Goal: Task Accomplishment & Management: Complete application form

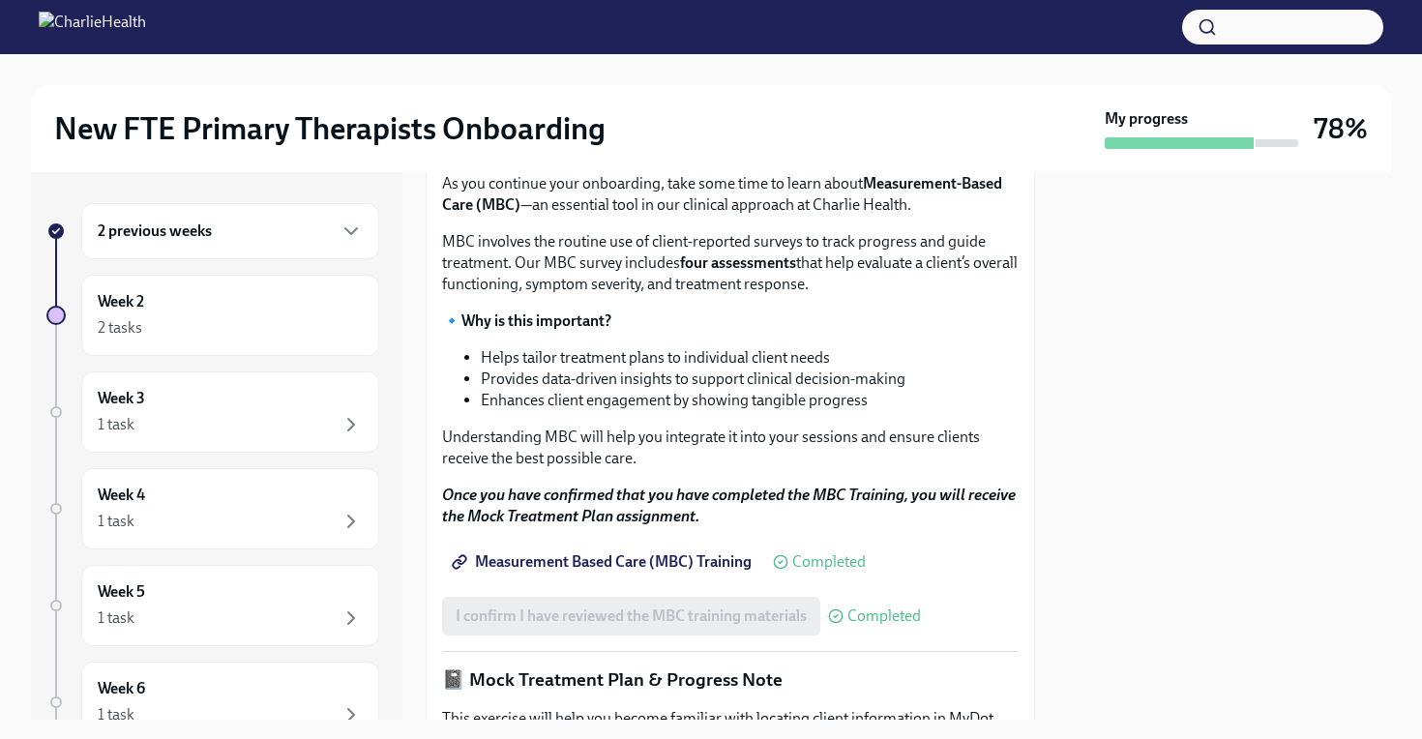
scroll to position [864, 0]
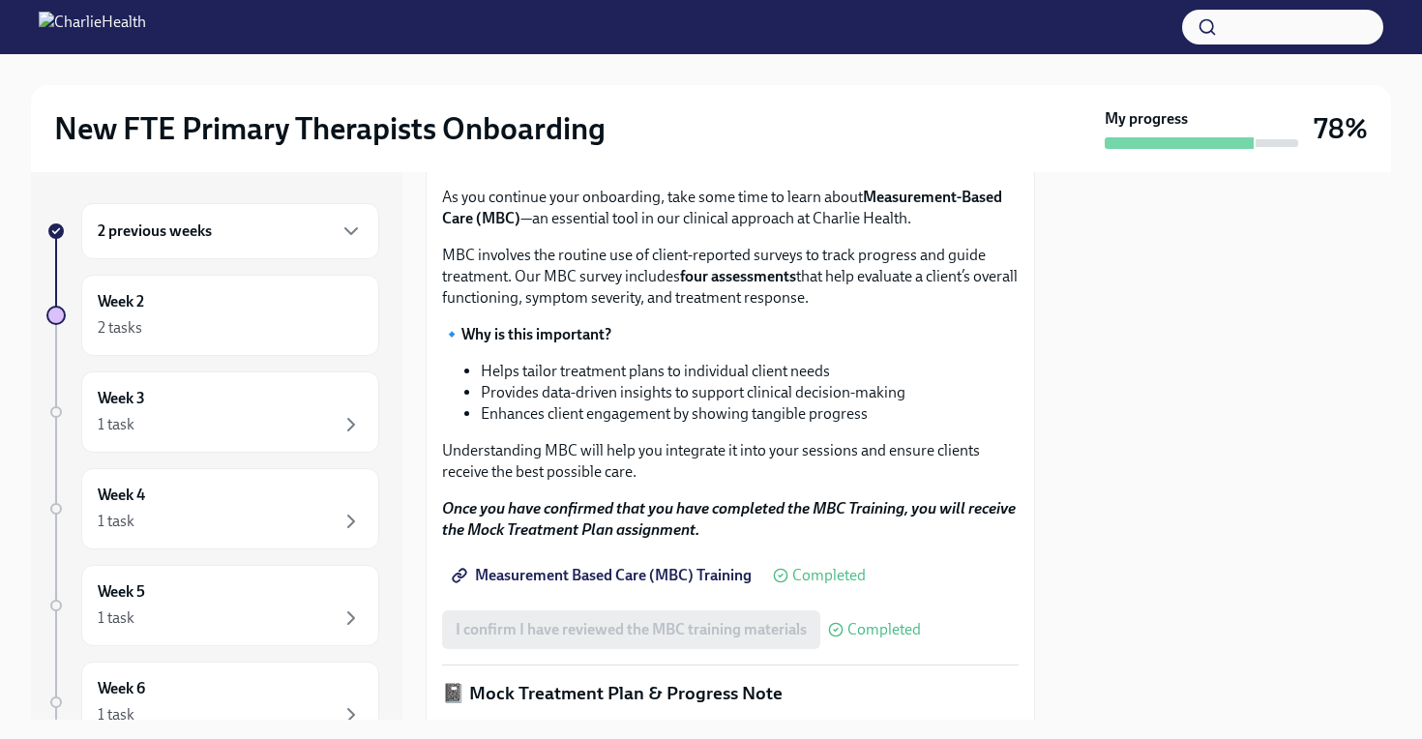
click at [606, 105] on span "I confirm I have completed ALL assigned courses" at bounding box center [618, 95] width 325 height 19
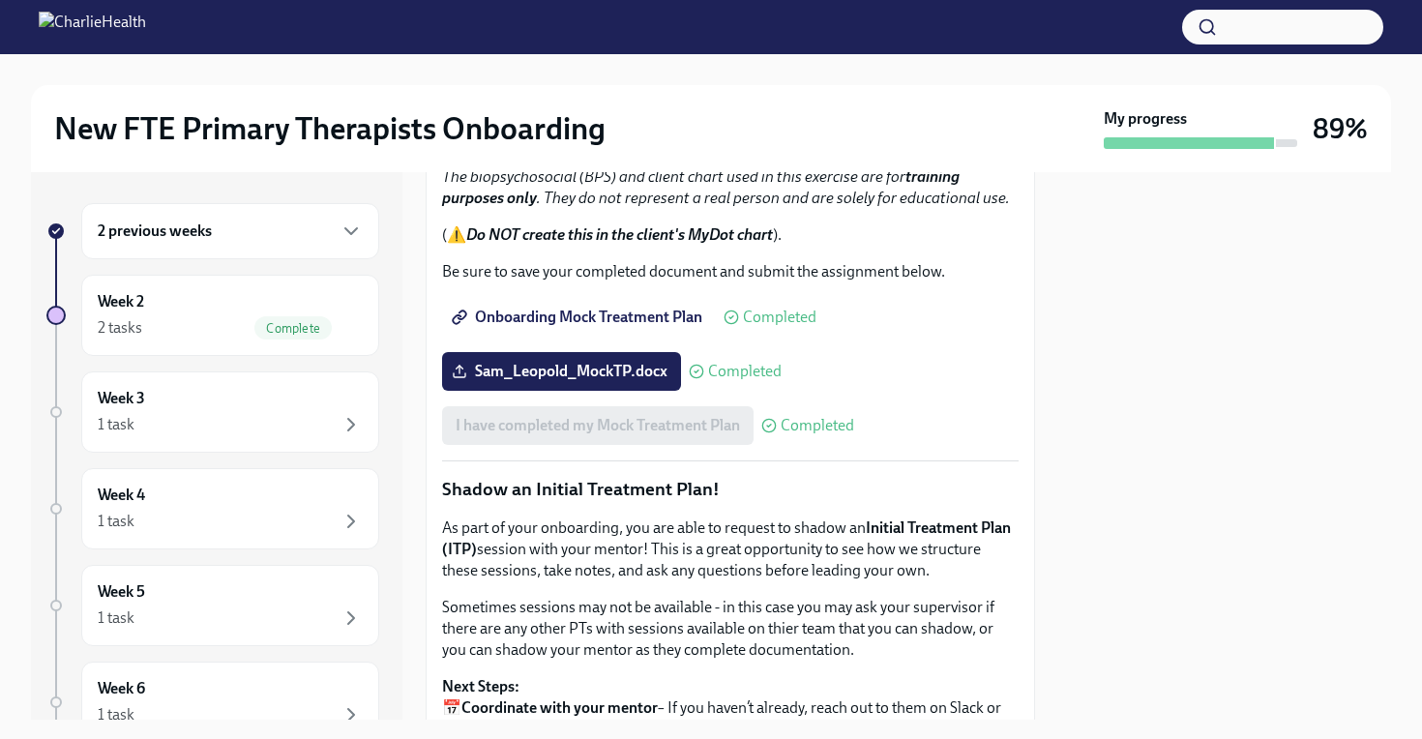
scroll to position [1527, 0]
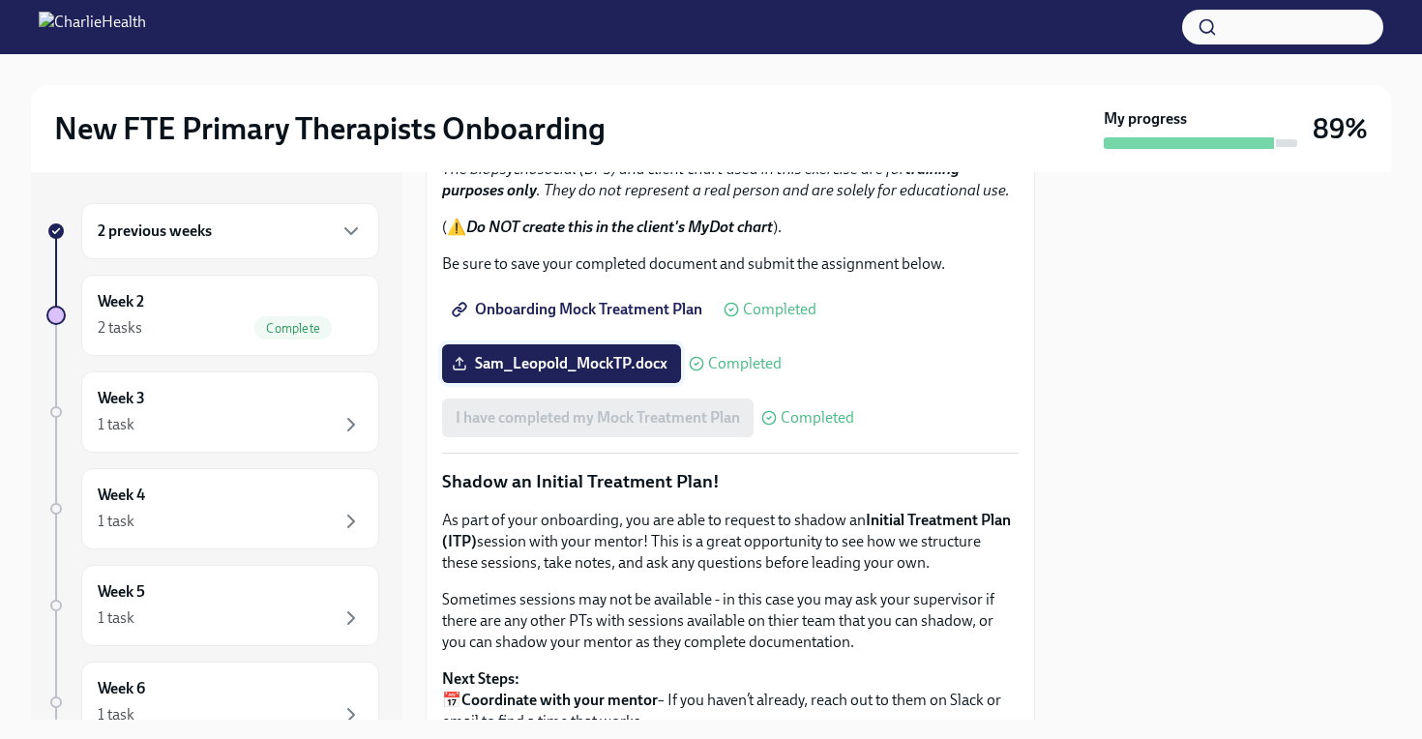
click at [606, 383] on label "Sam_Leopold_MockTP.docx" at bounding box center [561, 363] width 239 height 39
click at [0, 0] on input "Sam_Leopold_MockTP.docx" at bounding box center [0, 0] width 0 height 0
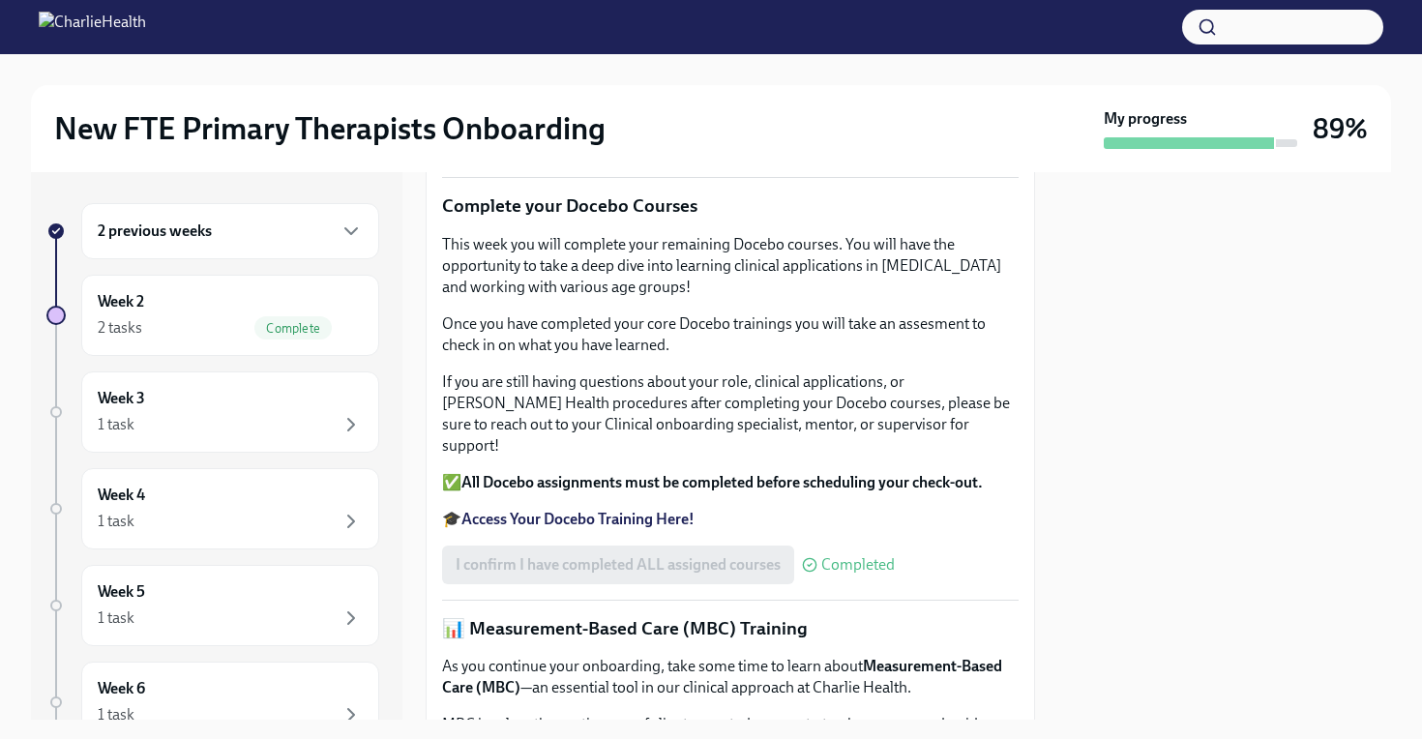
scroll to position [0, 0]
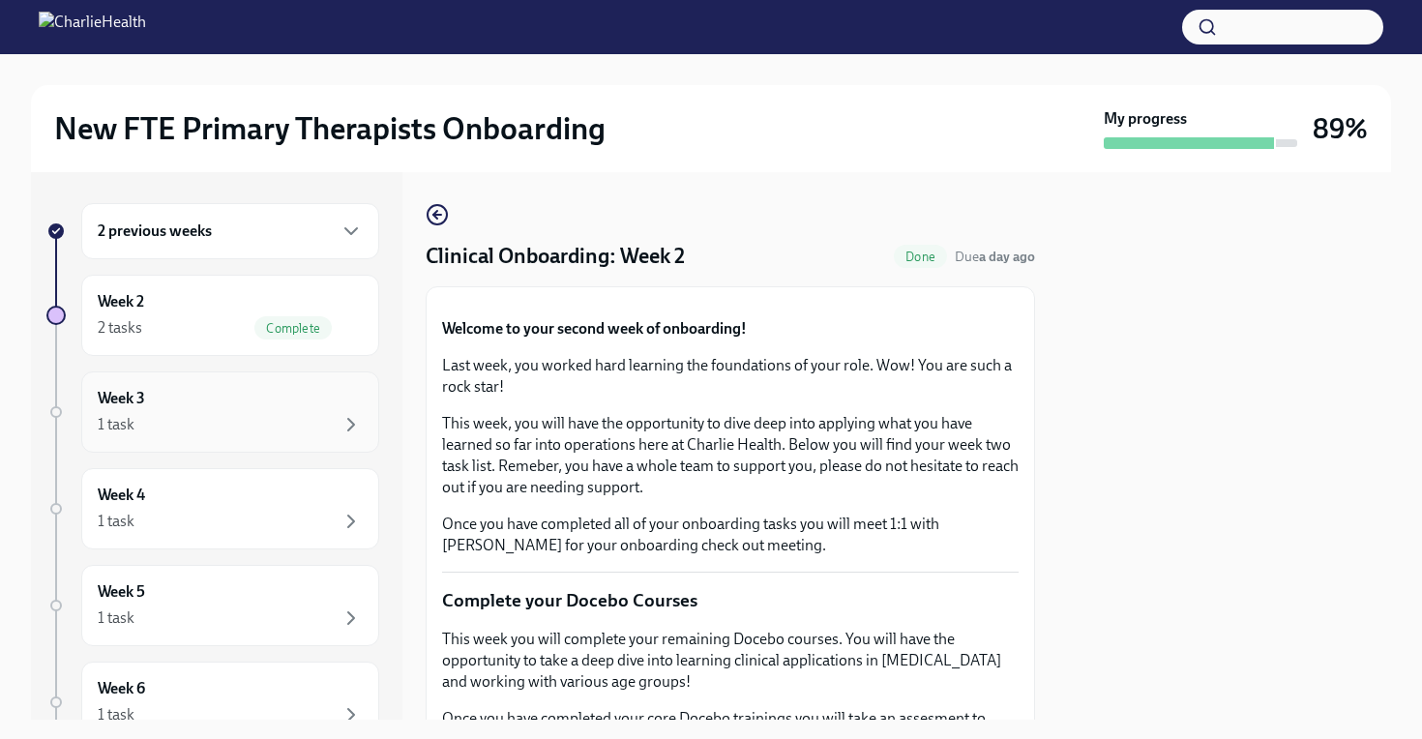
click at [200, 396] on div "Week 3 1 task" at bounding box center [230, 412] width 265 height 48
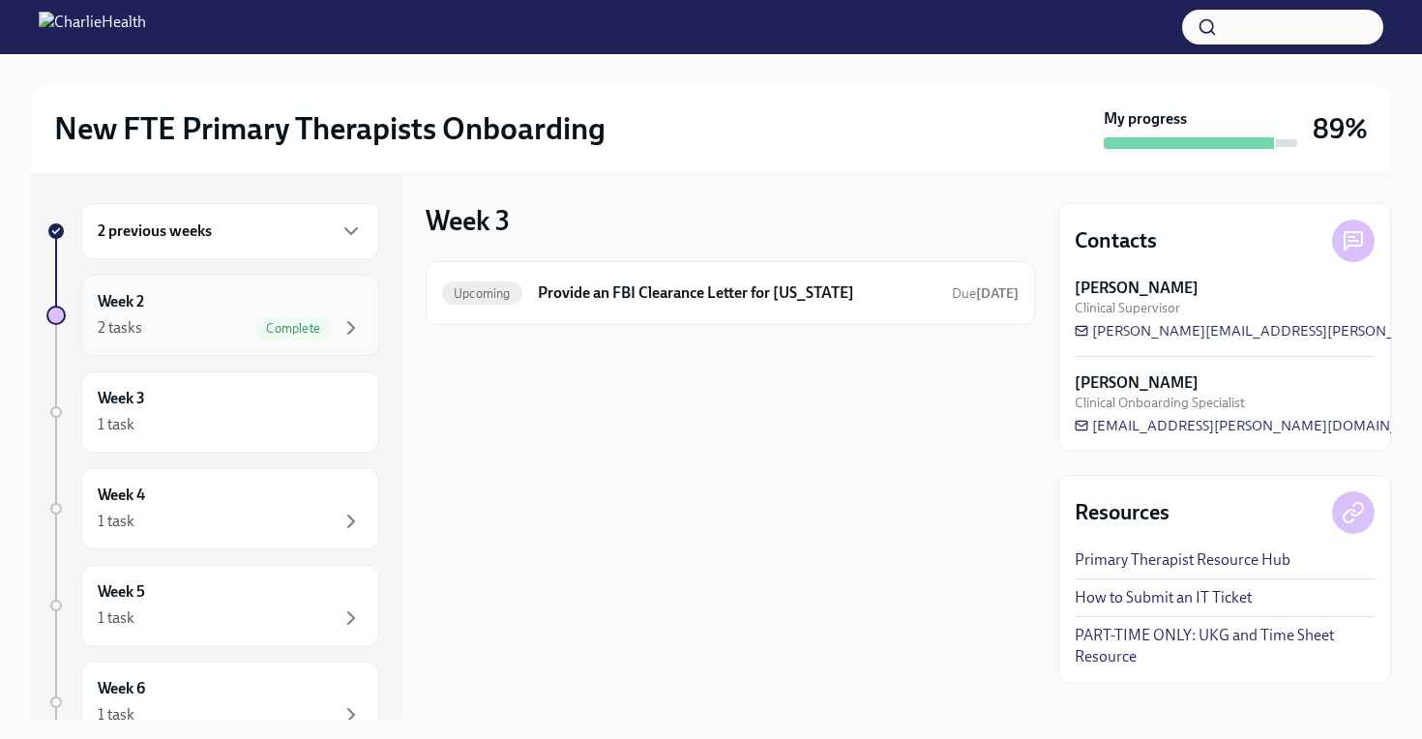
click at [202, 331] on div "2 tasks Complete" at bounding box center [230, 327] width 265 height 23
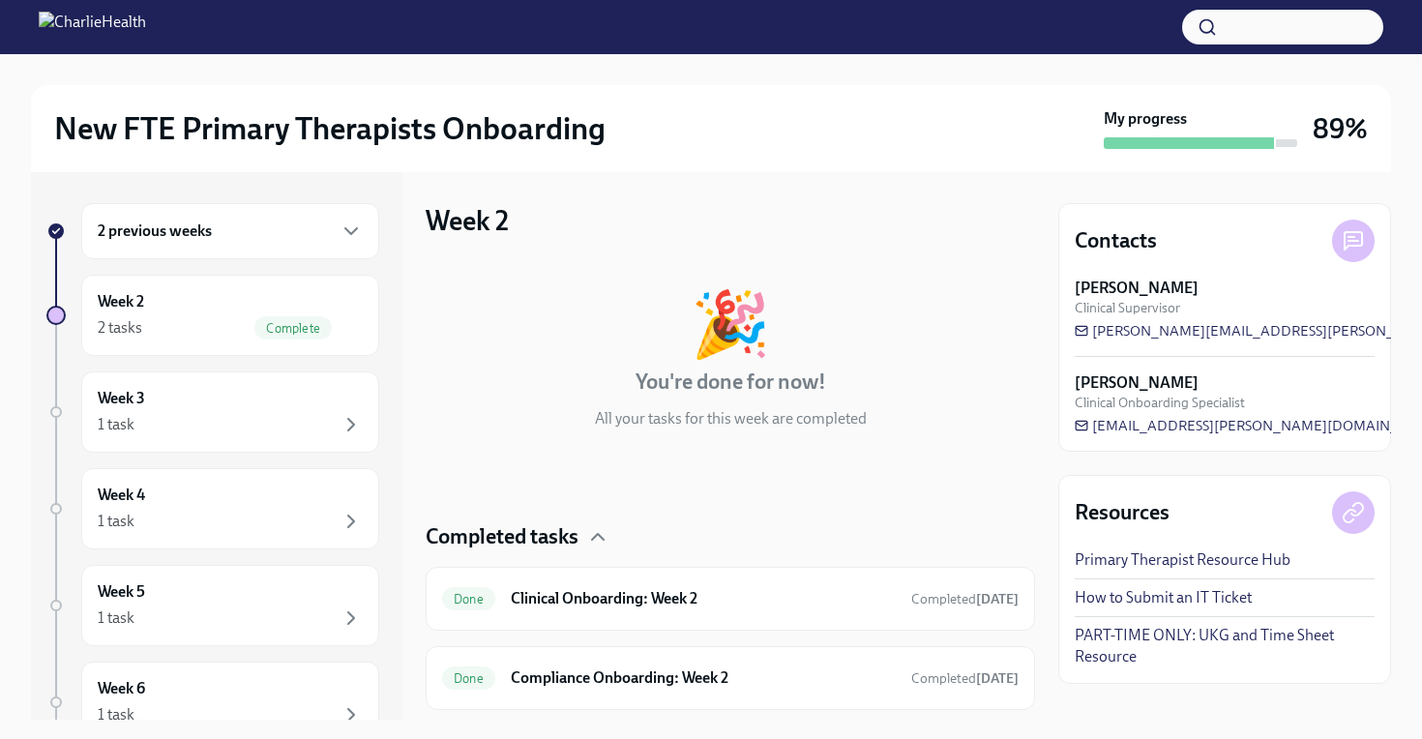
click at [206, 254] on div "2 previous weeks" at bounding box center [230, 231] width 298 height 56
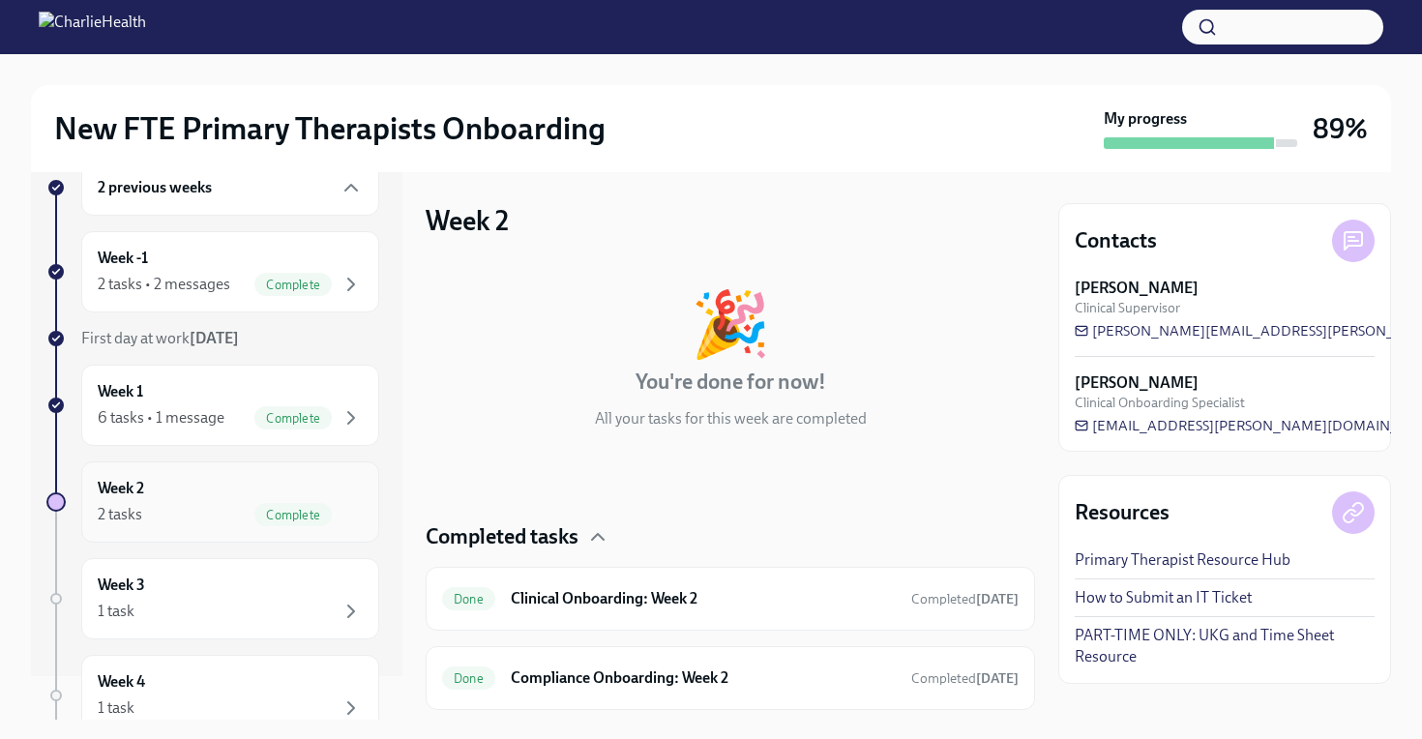
scroll to position [45, 0]
click at [233, 495] on div "Week 2 2 tasks Complete" at bounding box center [230, 500] width 265 height 48
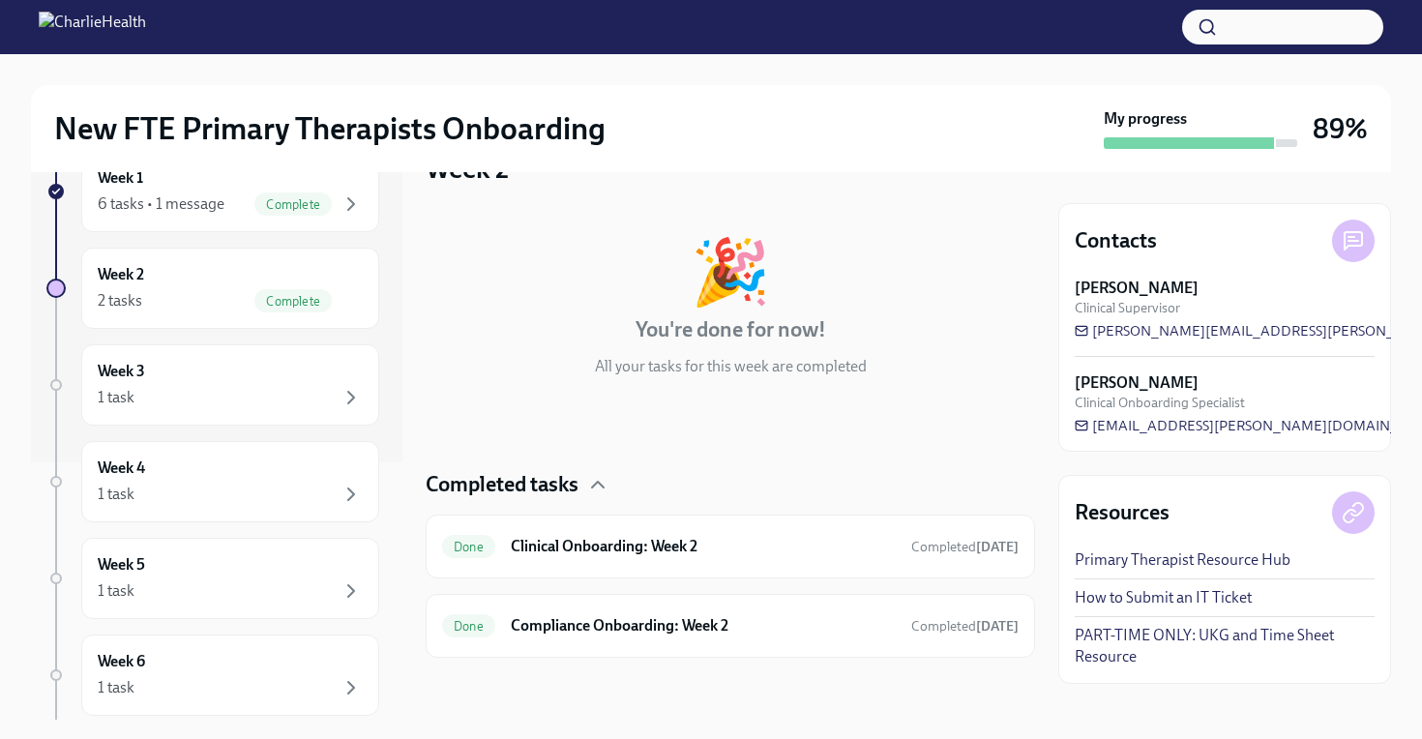
scroll to position [260, 0]
click at [220, 477] on div "Week 4 1 task" at bounding box center [230, 479] width 265 height 48
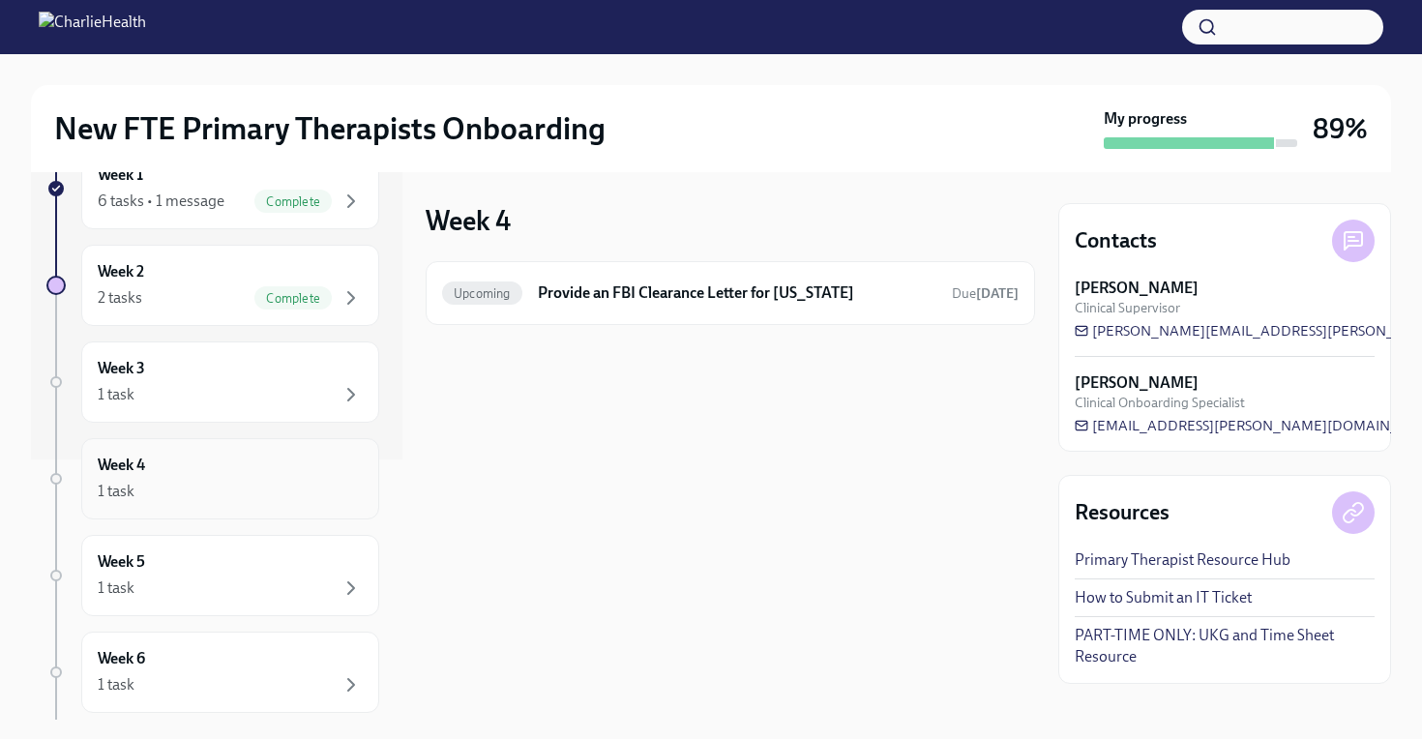
scroll to position [326, 0]
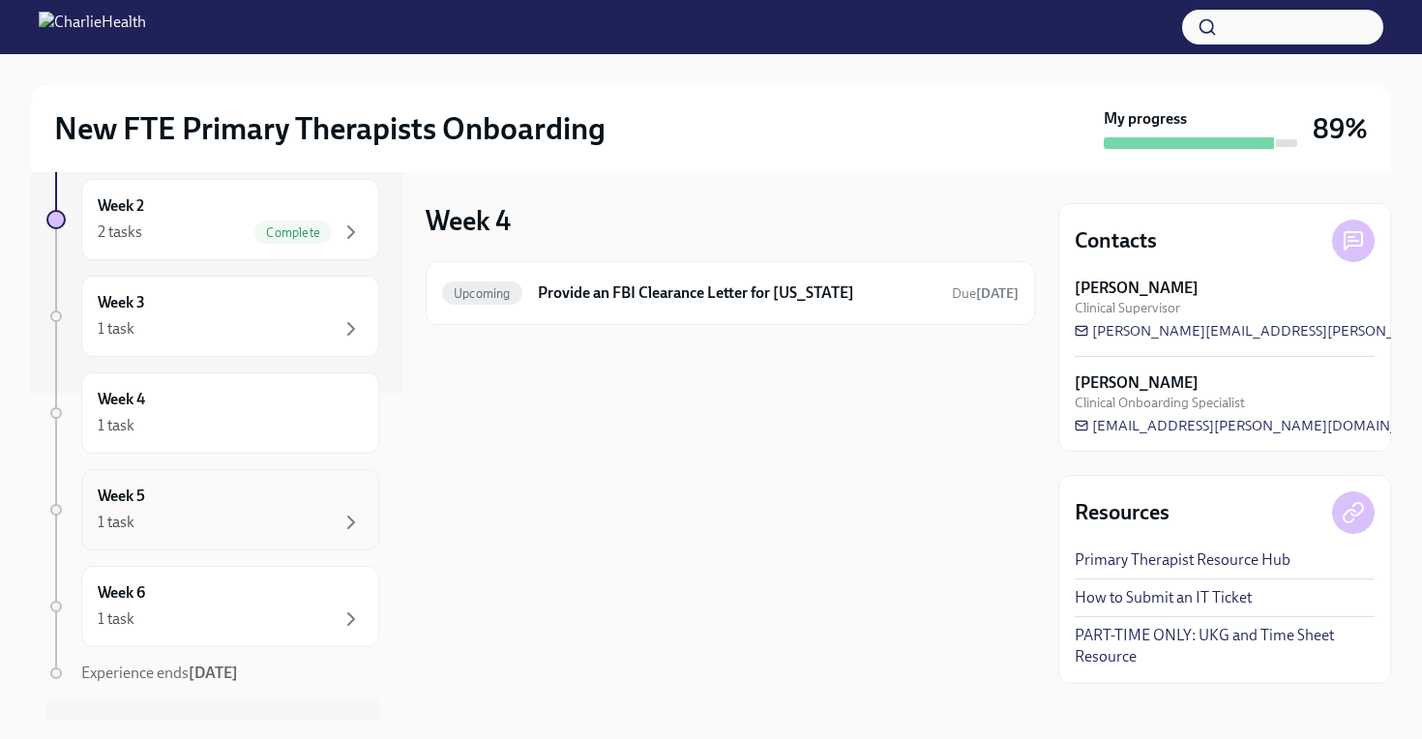
click at [220, 487] on div "Week 5 1 task" at bounding box center [230, 509] width 265 height 48
click at [233, 591] on div "Week 6 1 task" at bounding box center [230, 606] width 265 height 48
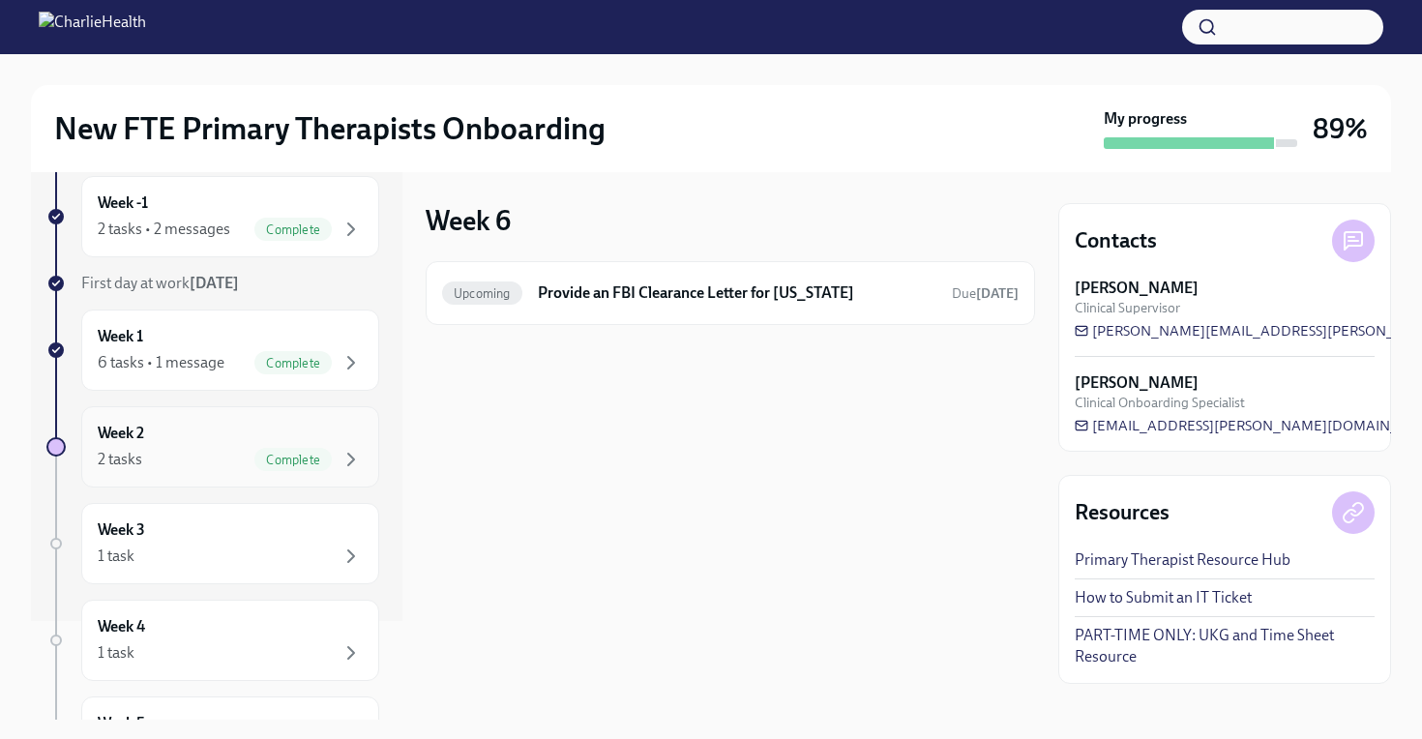
scroll to position [74, 0]
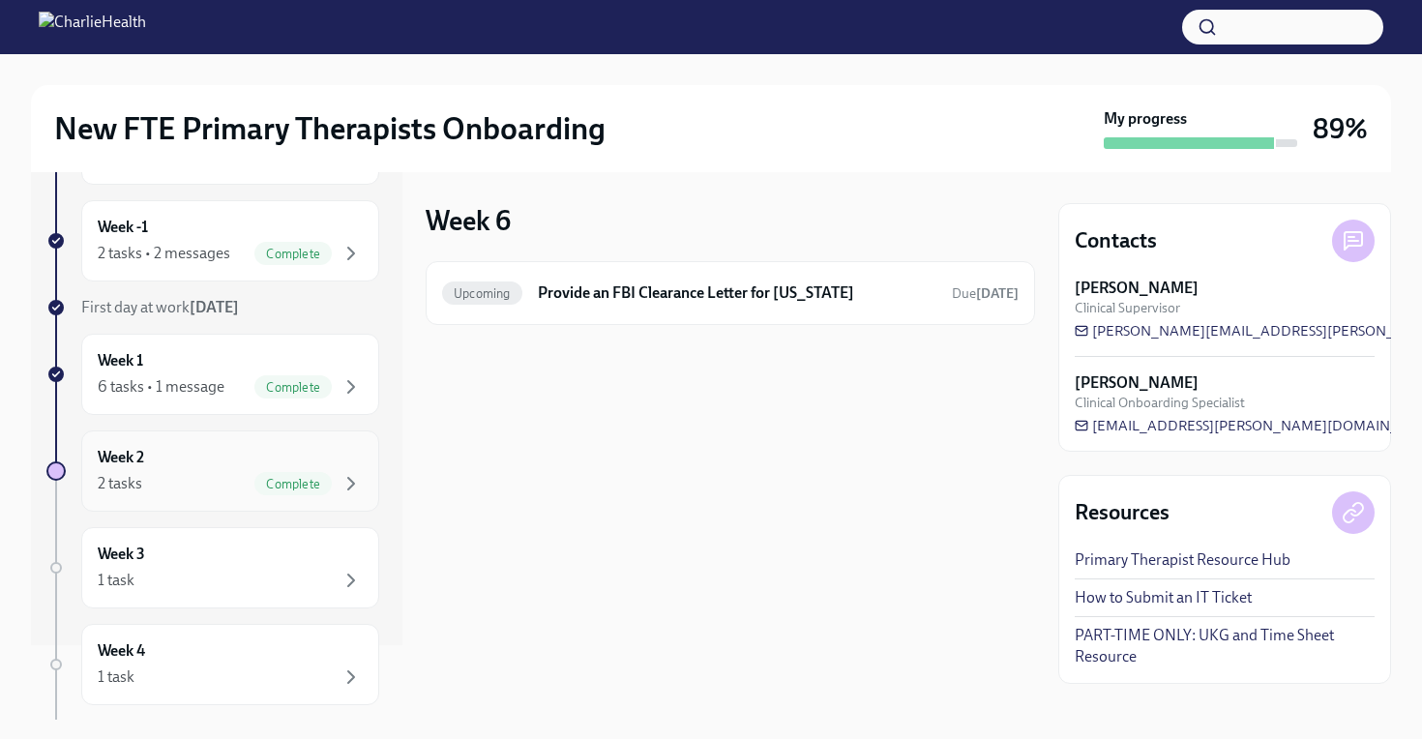
click at [213, 477] on div "2 tasks Complete" at bounding box center [230, 483] width 265 height 23
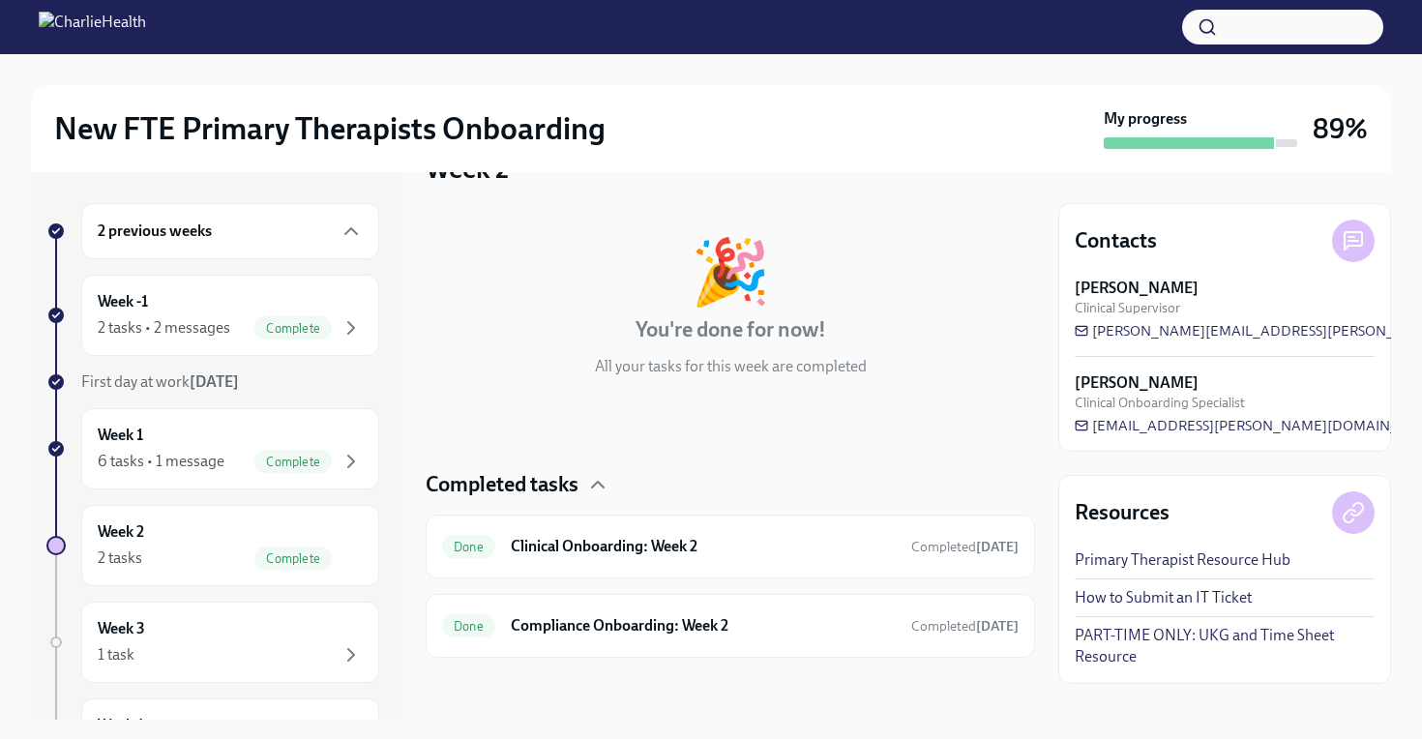
scroll to position [48, 0]
